Goal: Information Seeking & Learning: Compare options

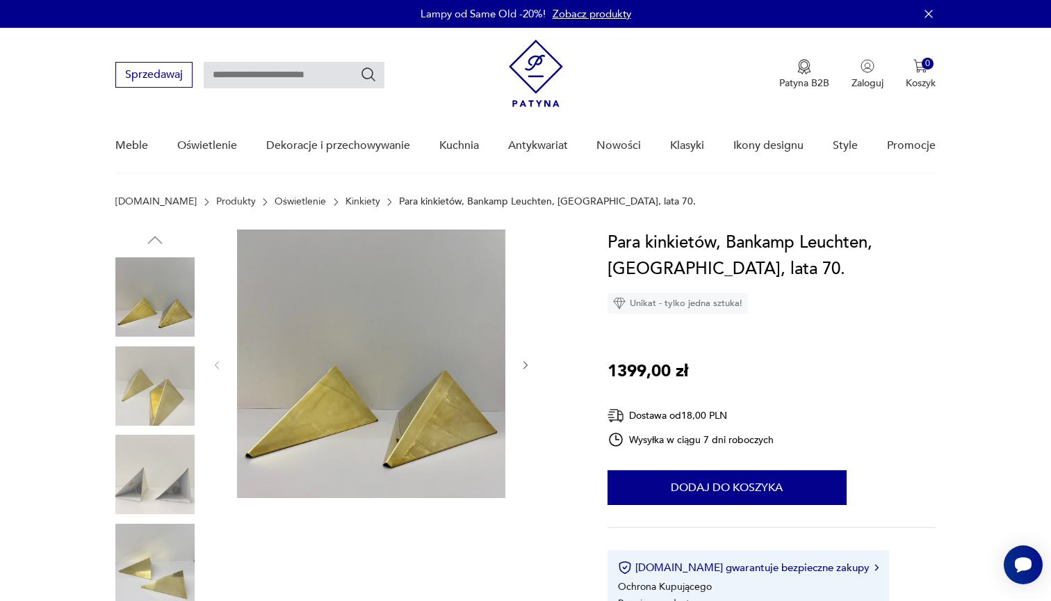
click at [138, 404] on img at bounding box center [154, 385] width 79 height 79
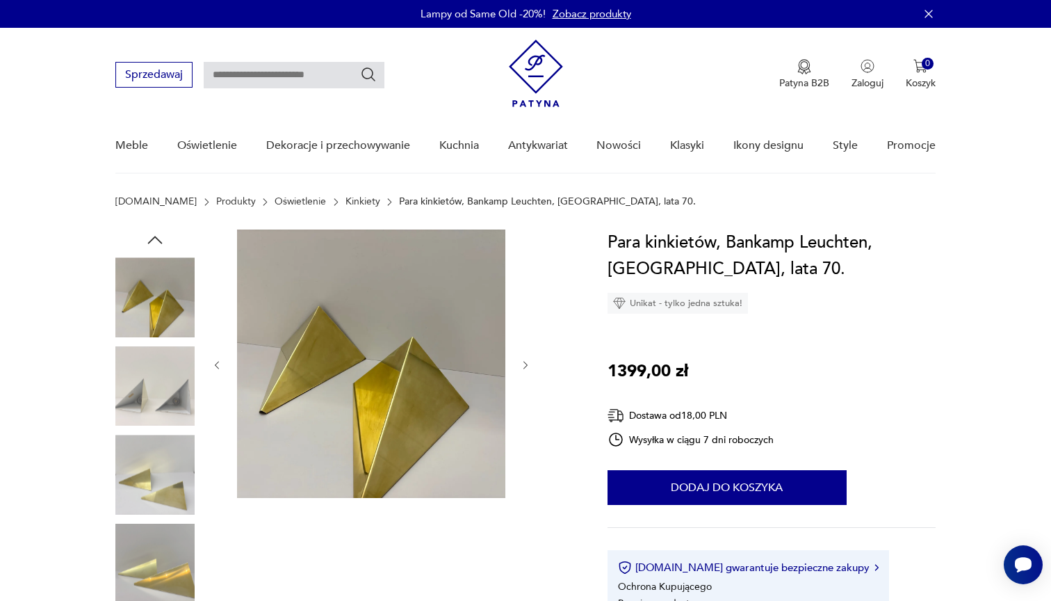
click at [155, 409] on img at bounding box center [154, 385] width 79 height 79
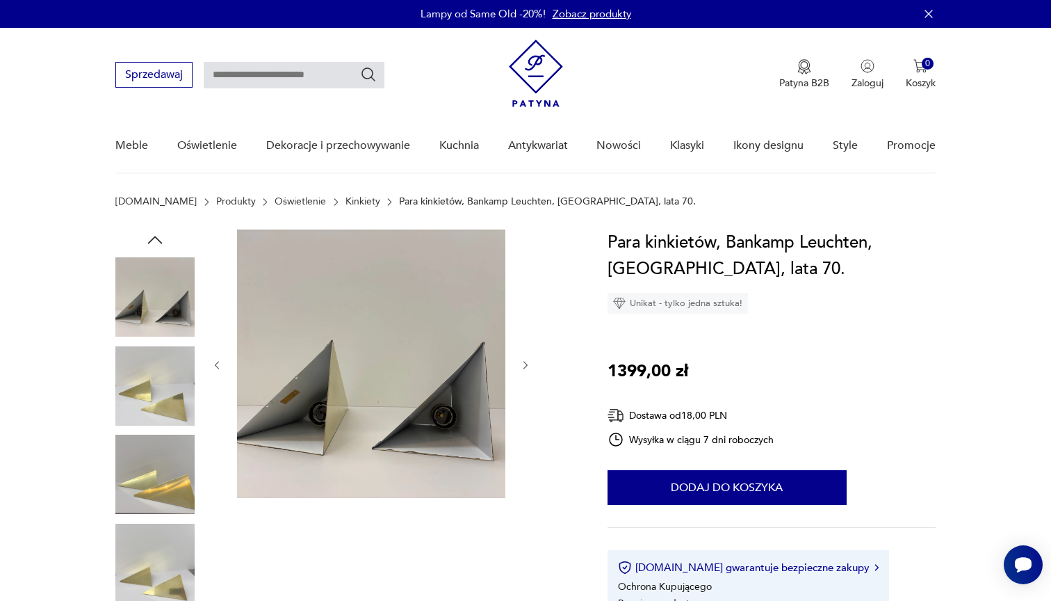
click at [158, 438] on img at bounding box center [154, 473] width 79 height 79
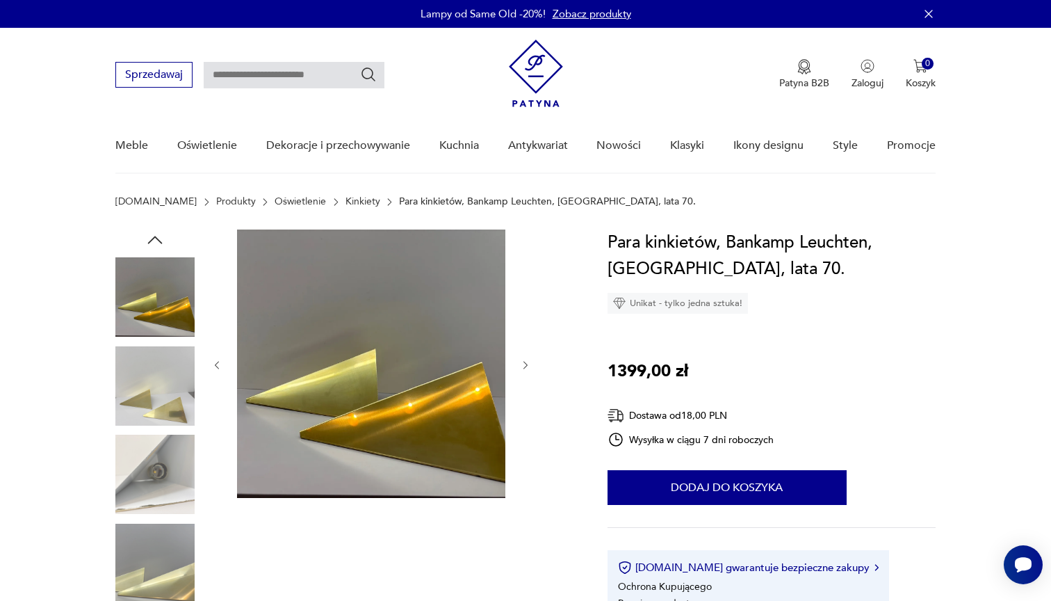
click at [163, 469] on img at bounding box center [154, 473] width 79 height 79
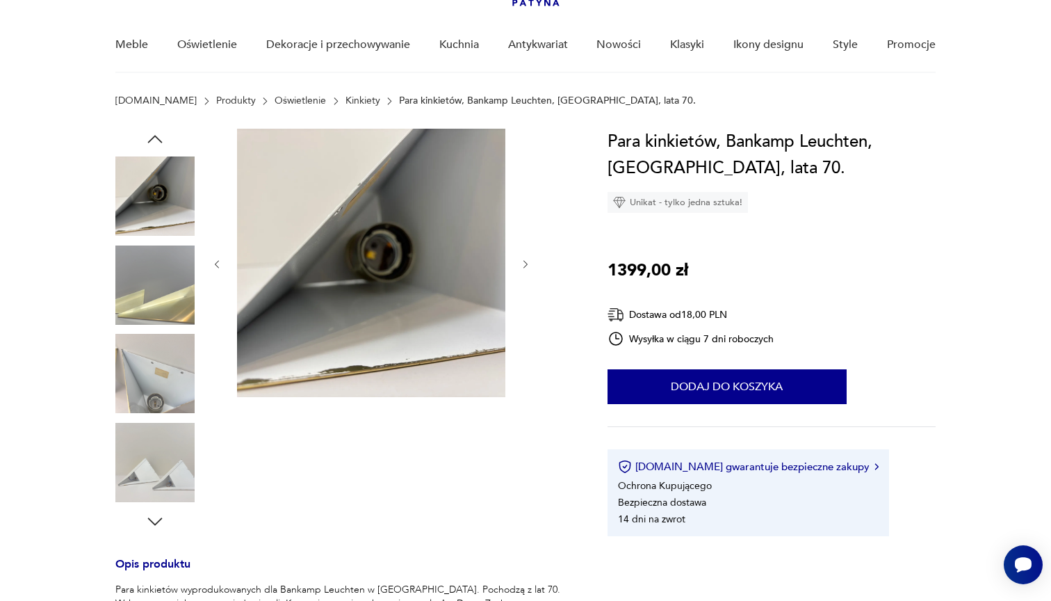
scroll to position [114, 0]
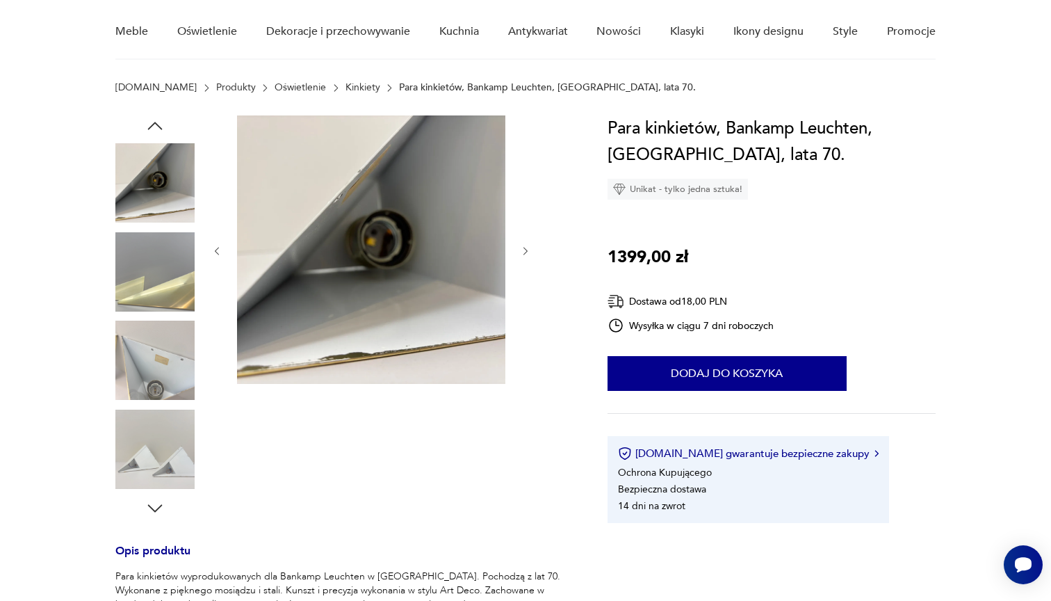
click at [163, 469] on img at bounding box center [154, 448] width 79 height 79
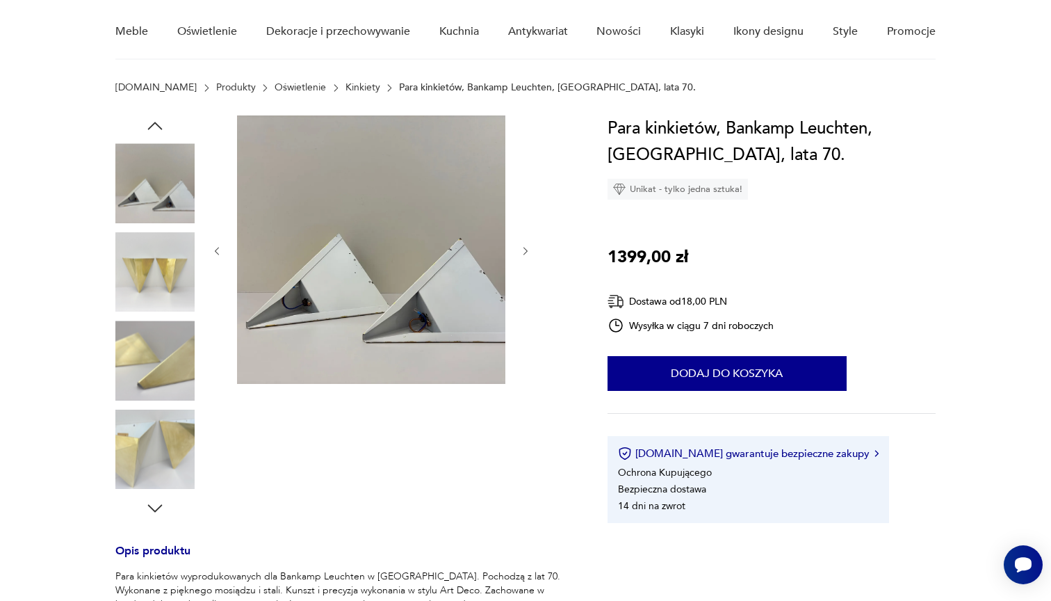
click at [158, 504] on icon "button" at bounding box center [155, 508] width 21 height 21
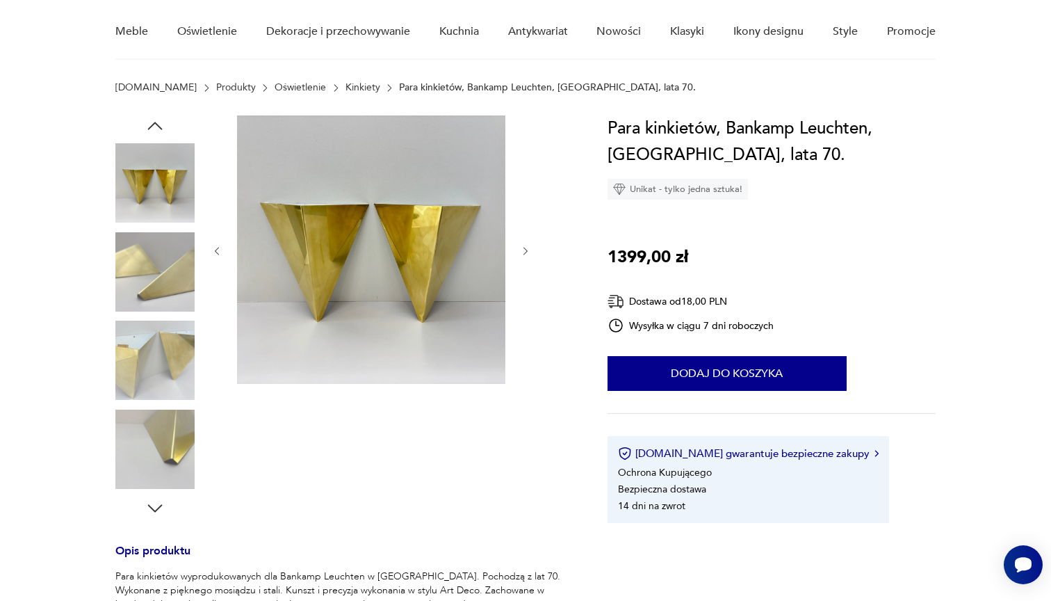
click at [158, 504] on icon "button" at bounding box center [155, 508] width 21 height 21
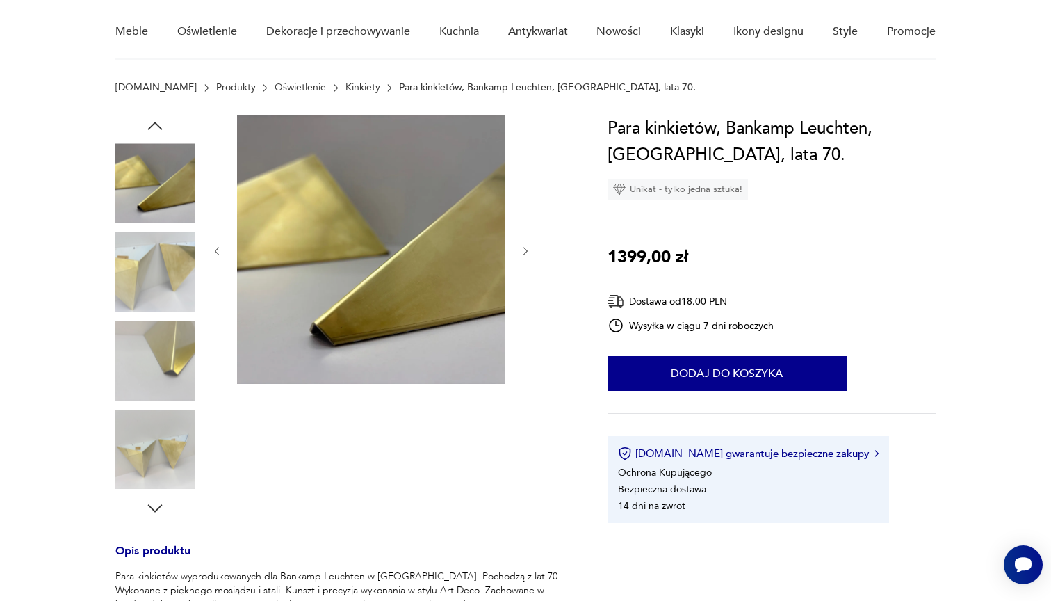
click at [158, 504] on icon "button" at bounding box center [155, 508] width 21 height 21
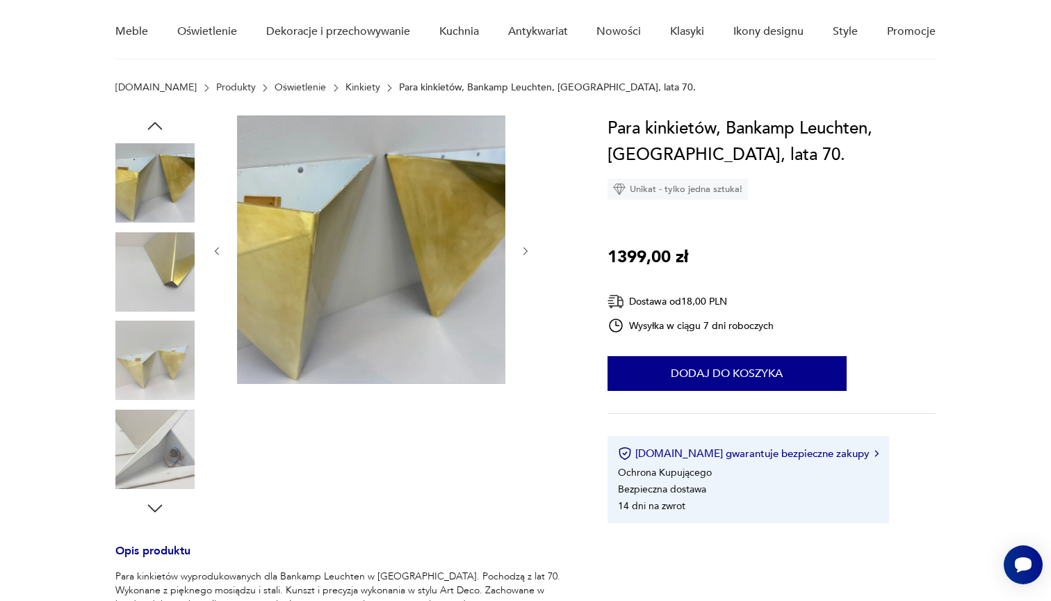
click at [158, 504] on icon "button" at bounding box center [155, 508] width 21 height 21
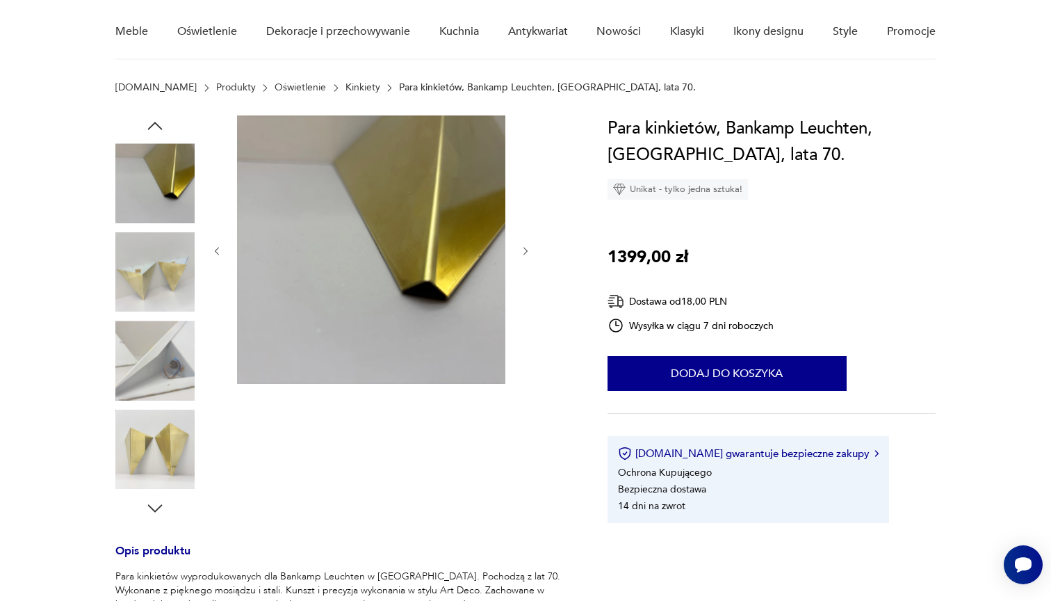
click at [158, 504] on icon "button" at bounding box center [155, 508] width 21 height 21
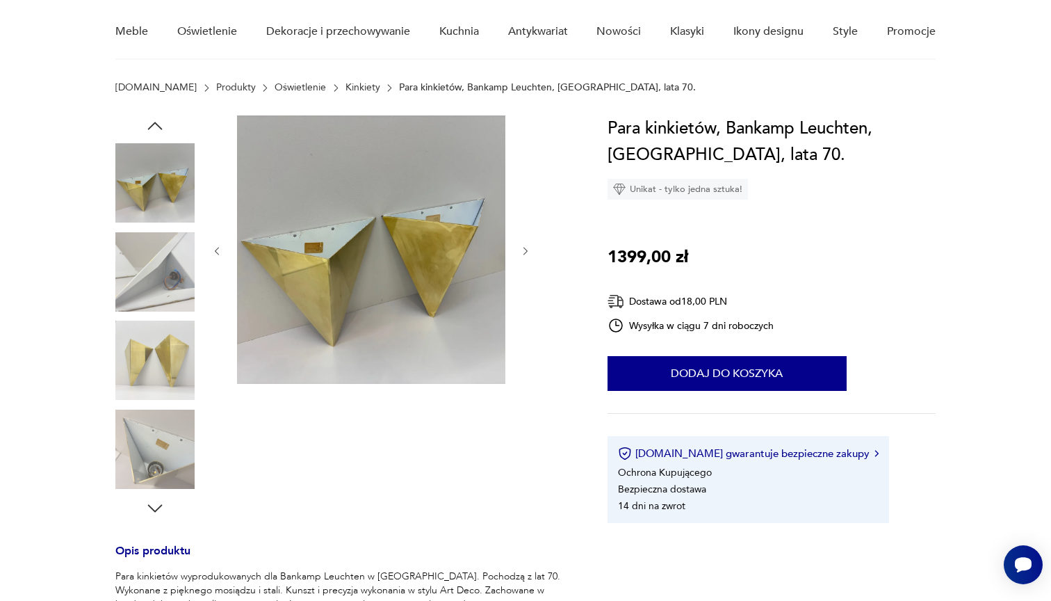
click at [158, 504] on icon "button" at bounding box center [155, 508] width 21 height 21
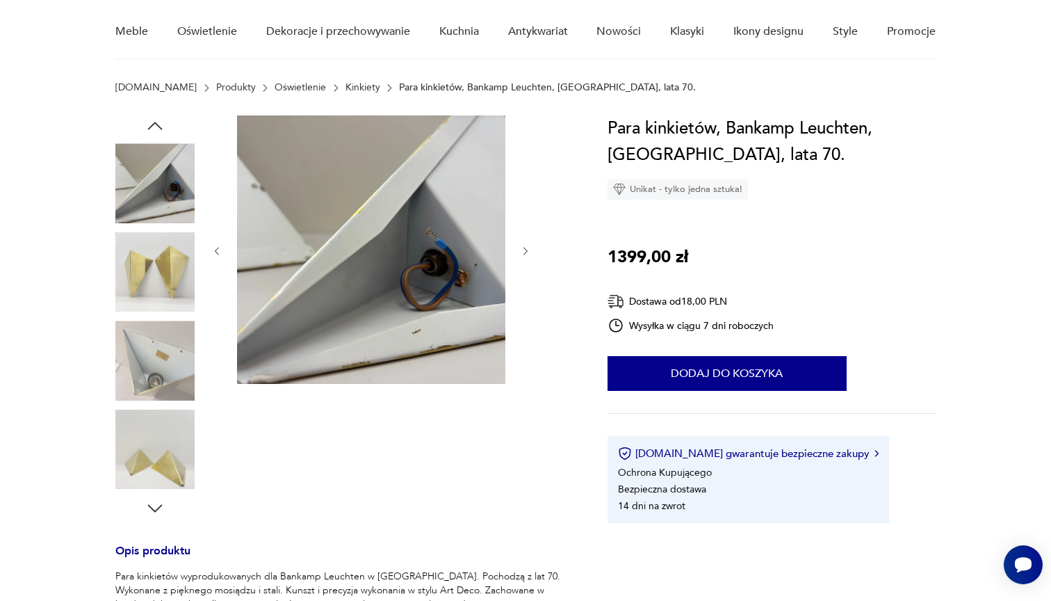
click at [158, 504] on icon "button" at bounding box center [155, 508] width 21 height 21
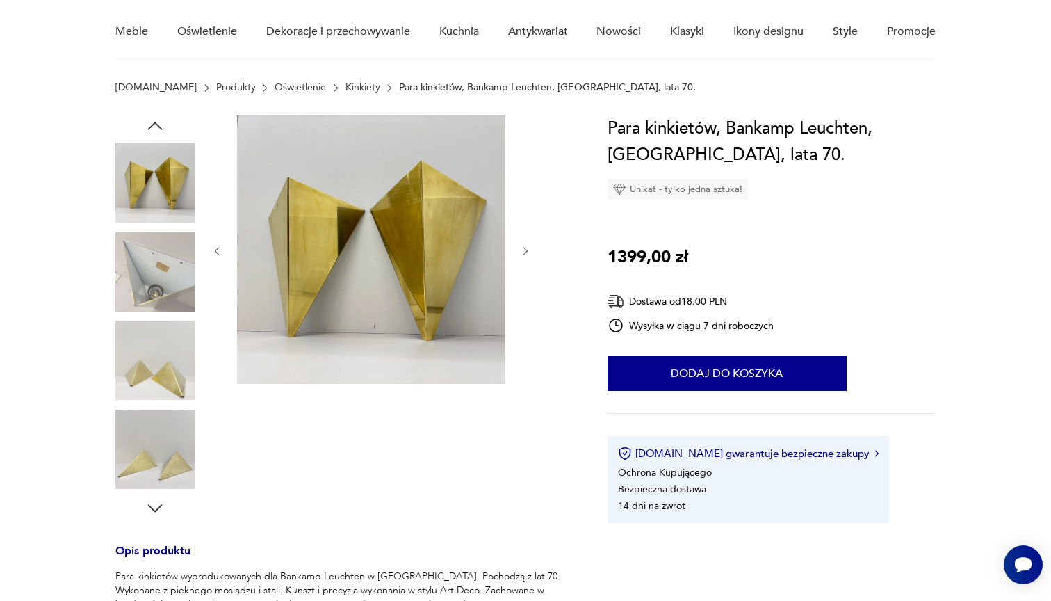
click at [158, 504] on icon "button" at bounding box center [155, 508] width 21 height 21
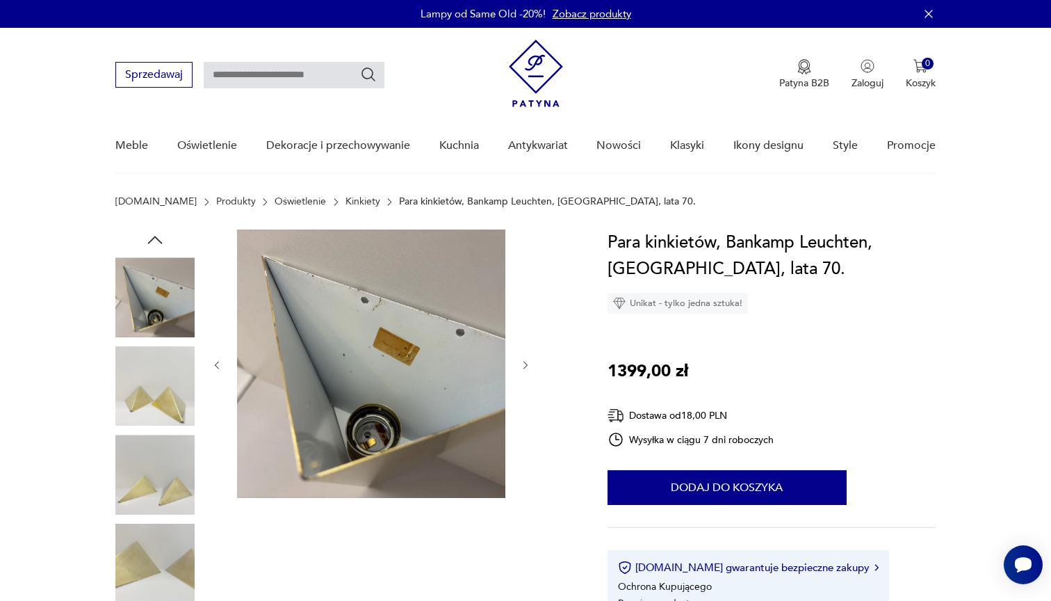
scroll to position [0, 0]
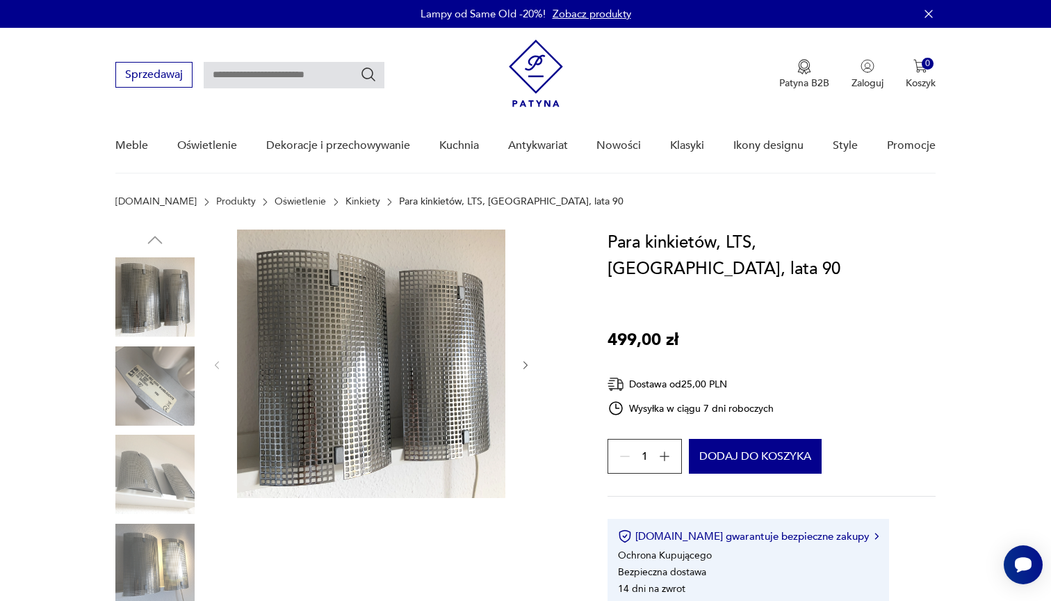
click at [163, 538] on img at bounding box center [154, 562] width 79 height 79
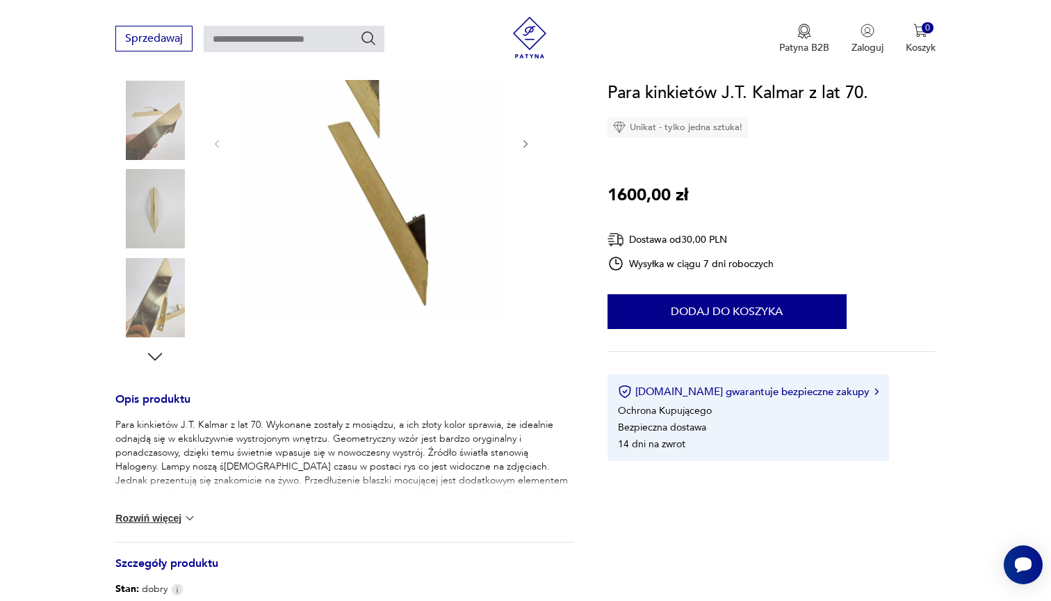
scroll to position [267, 0]
click at [155, 350] on icon "button" at bounding box center [155, 355] width 21 height 21
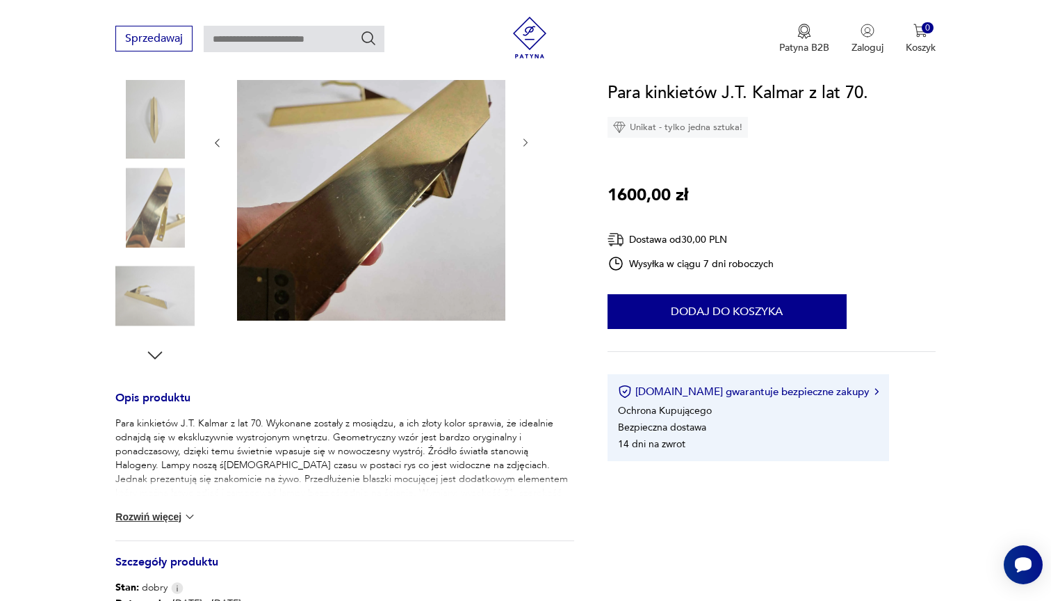
click at [155, 350] on icon "button" at bounding box center [155, 355] width 21 height 21
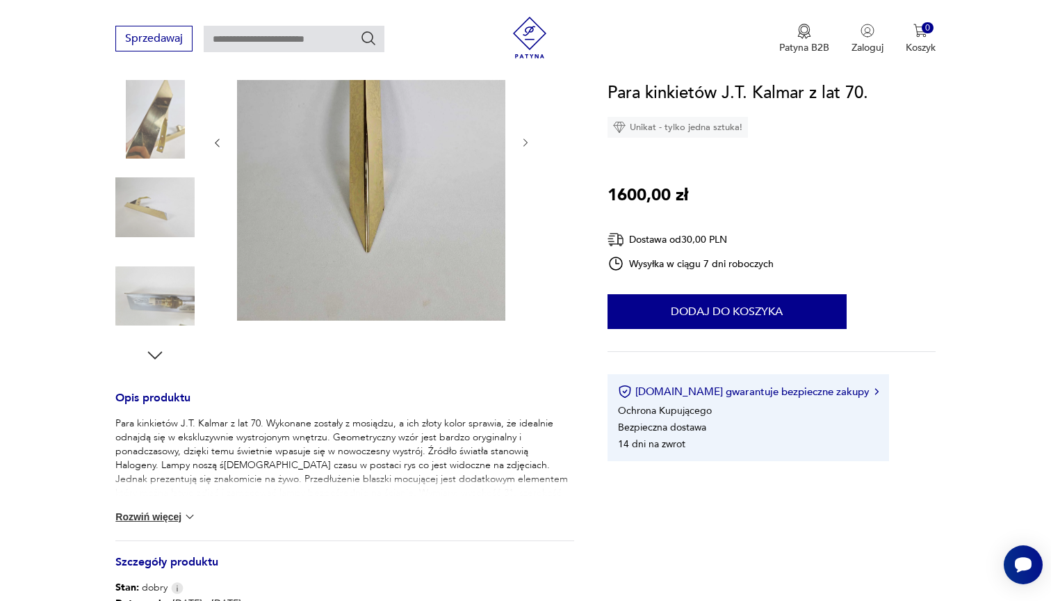
click at [155, 350] on icon "button" at bounding box center [155, 355] width 21 height 21
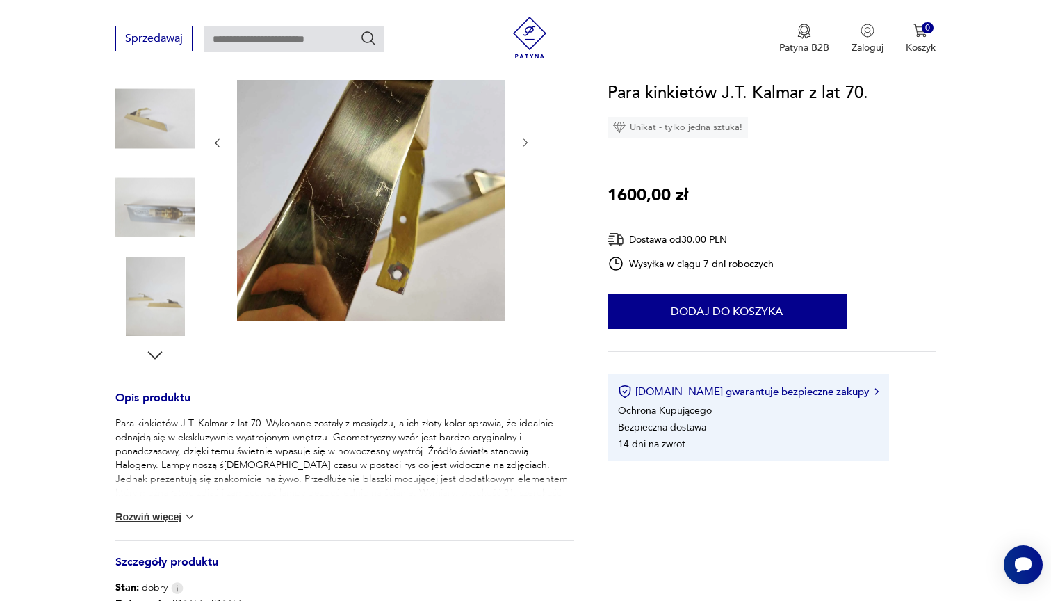
click at [154, 354] on icon "button" at bounding box center [155, 355] width 21 height 21
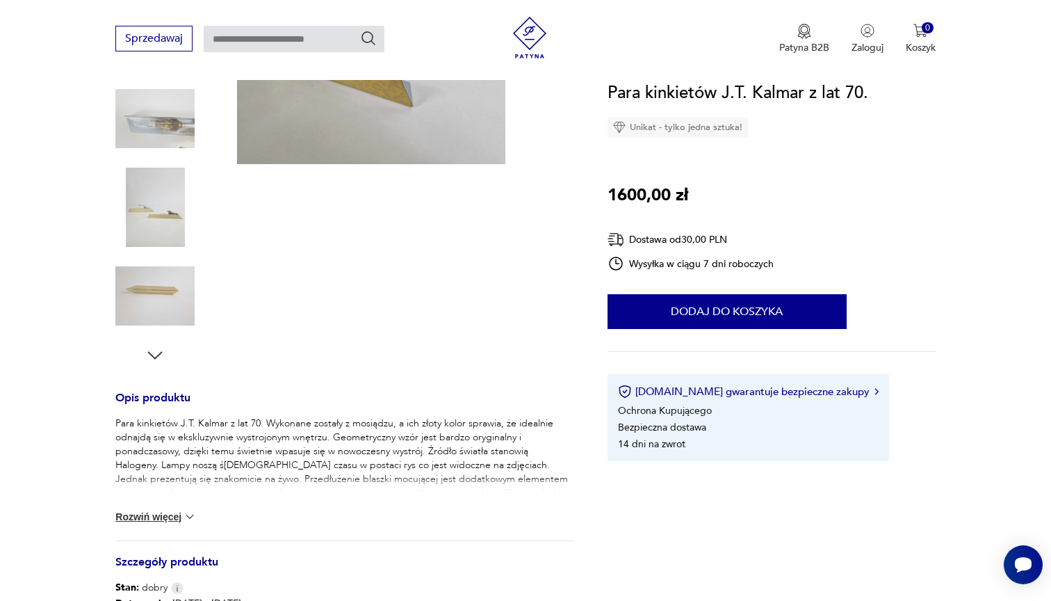
click at [154, 354] on icon "button" at bounding box center [155, 355] width 21 height 21
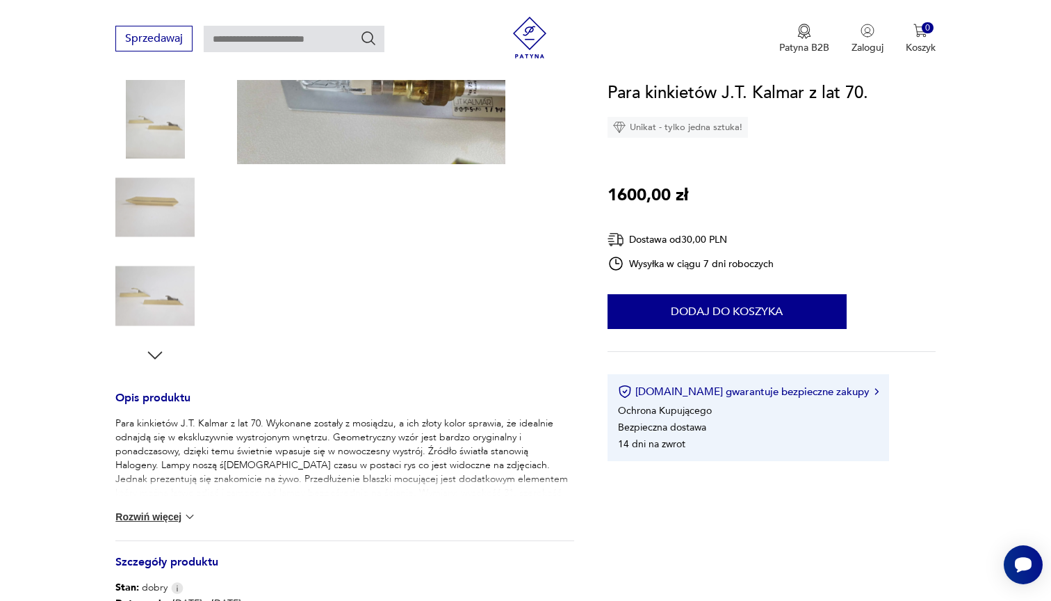
click at [154, 354] on icon "button" at bounding box center [155, 355] width 21 height 21
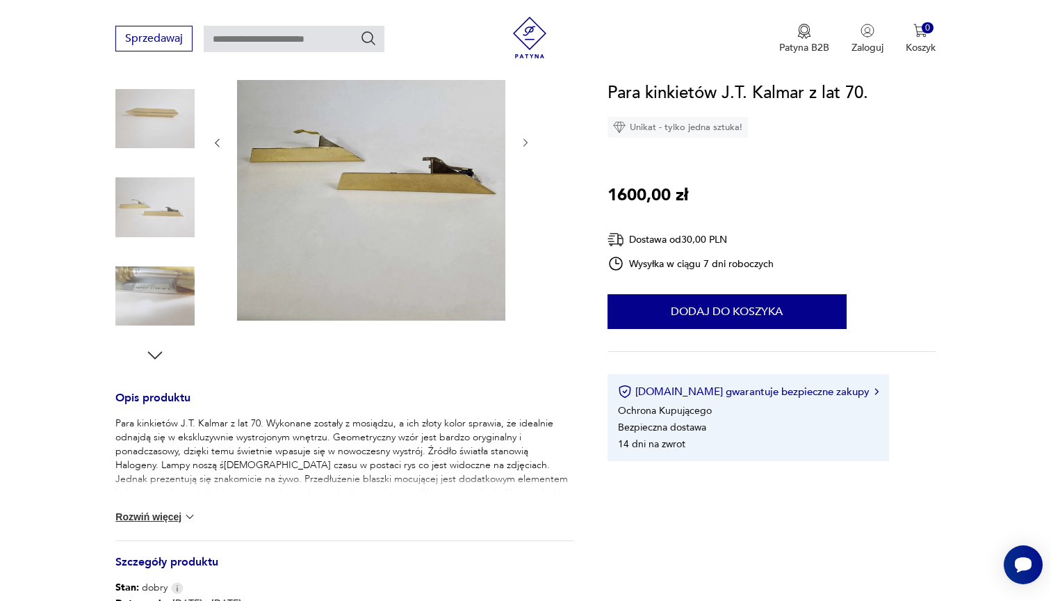
click at [154, 354] on icon "button" at bounding box center [155, 355] width 21 height 21
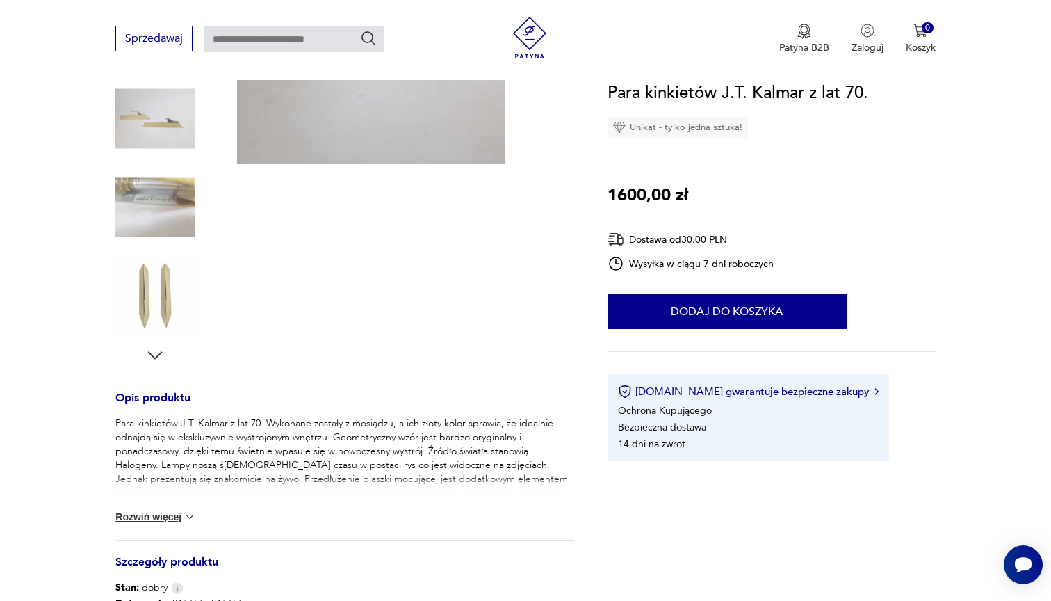
click at [154, 354] on icon "button" at bounding box center [155, 355] width 21 height 21
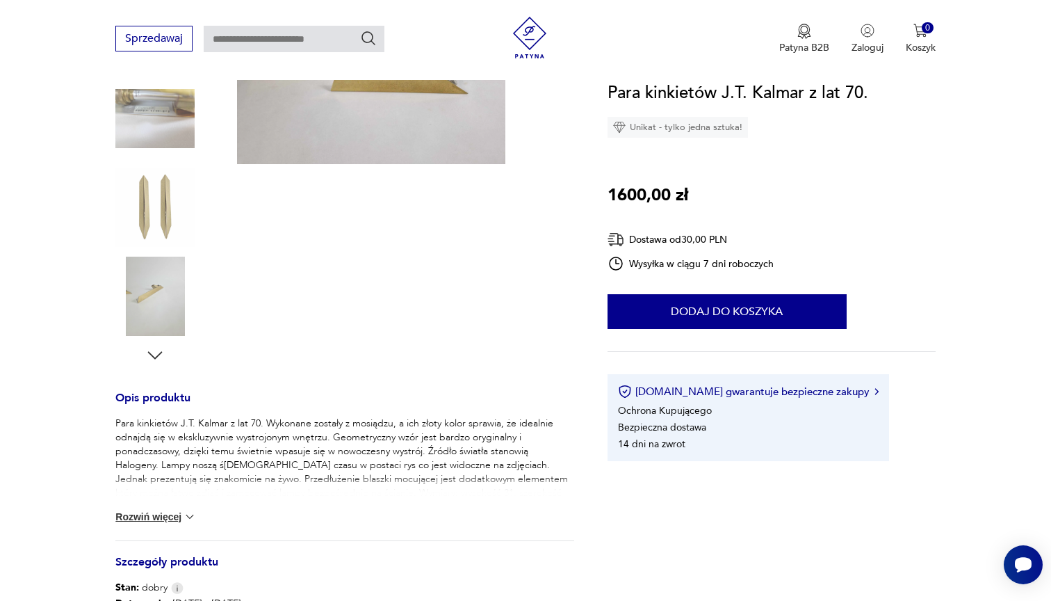
click at [154, 354] on icon "button" at bounding box center [155, 355] width 21 height 21
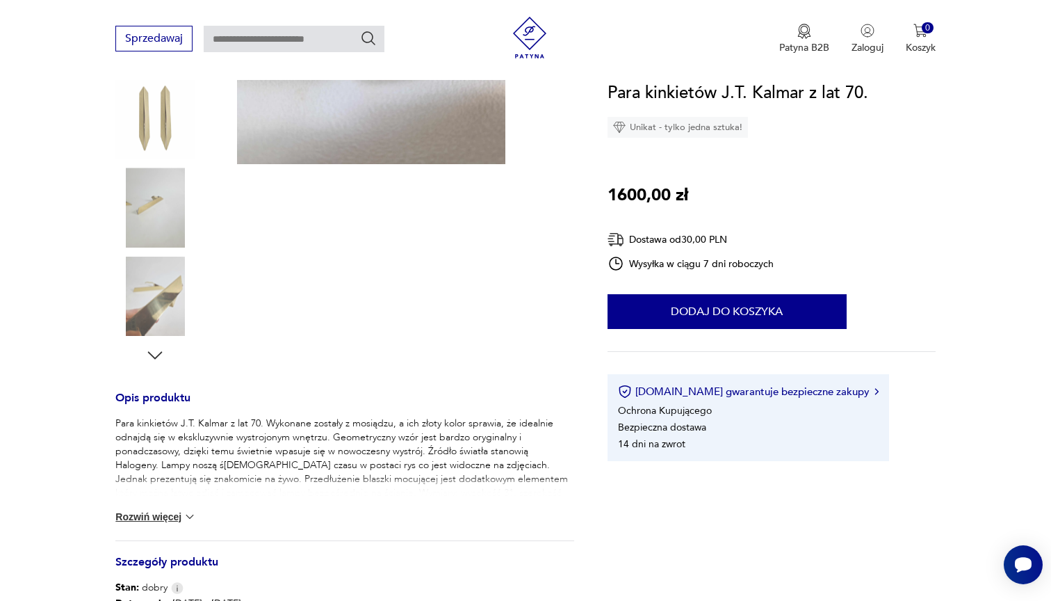
click at [162, 132] on img at bounding box center [154, 118] width 79 height 79
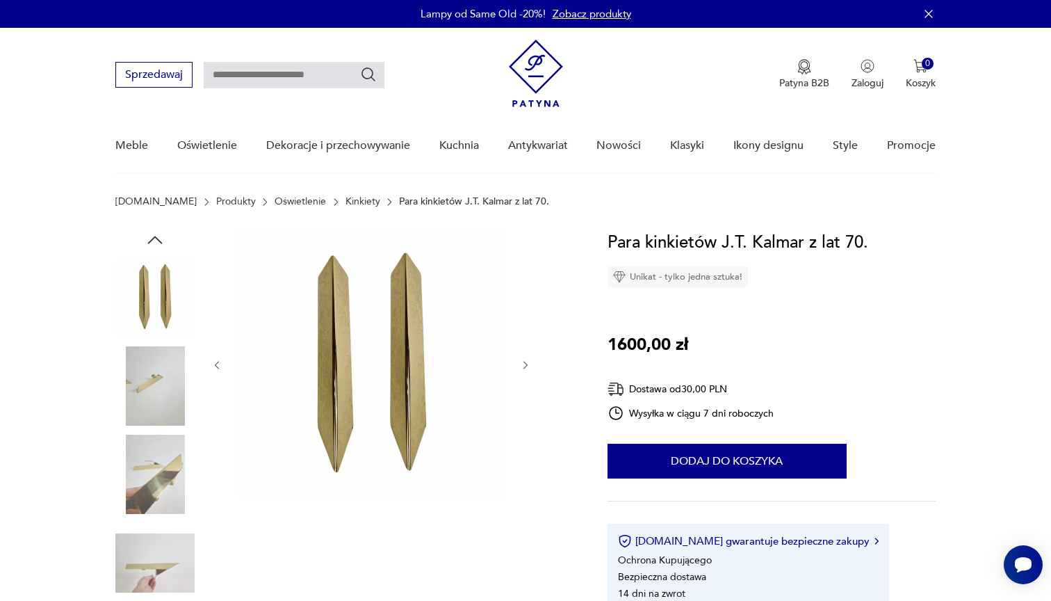
scroll to position [0, 0]
